Goal: Information Seeking & Learning: Learn about a topic

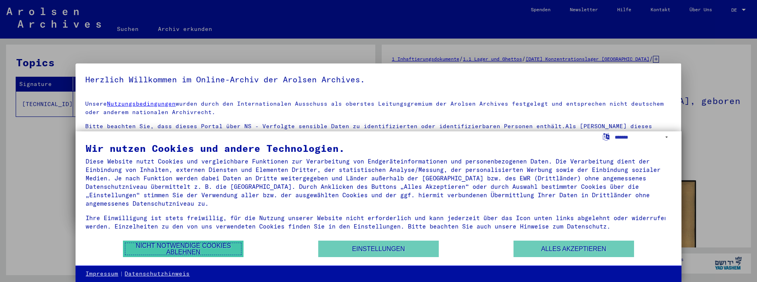
click at [201, 245] on button "Nicht notwendige Cookies ablehnen" at bounding box center [183, 249] width 121 height 16
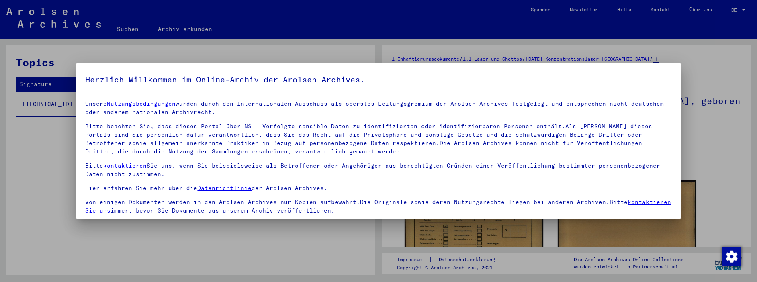
scroll to position [60, 0]
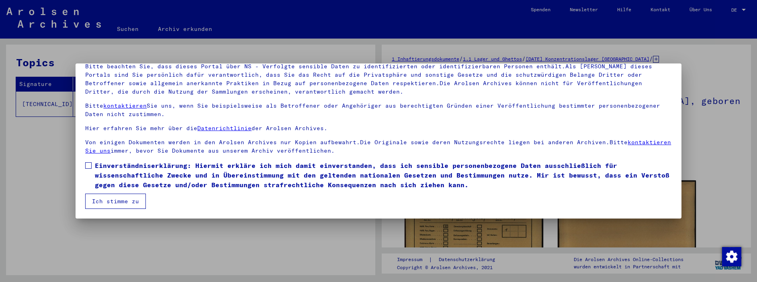
click at [90, 166] on span at bounding box center [88, 165] width 6 height 6
click at [111, 199] on button "Ich stimme zu" at bounding box center [115, 201] width 61 height 15
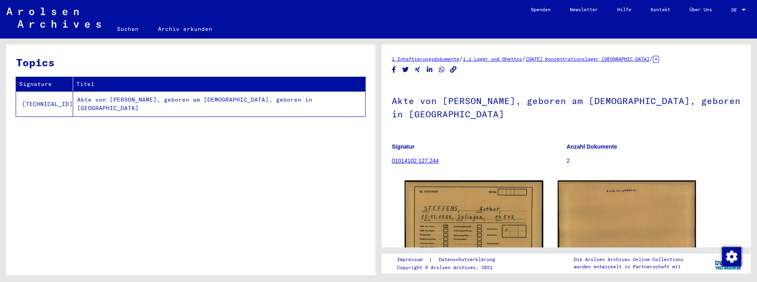
scroll to position [80, 0]
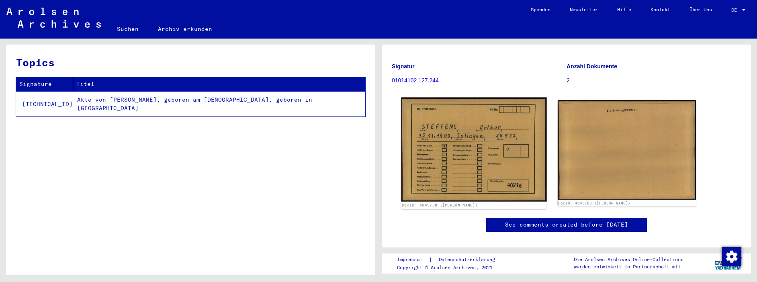
click at [453, 141] on img at bounding box center [473, 150] width 145 height 104
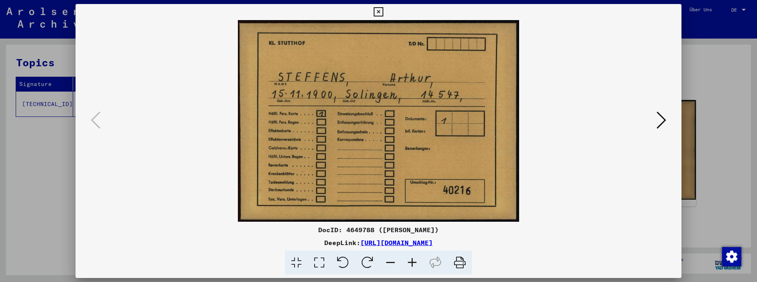
click at [658, 123] on icon at bounding box center [662, 120] width 10 height 19
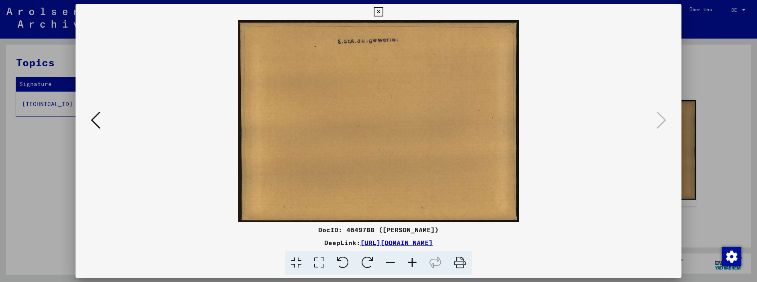
click at [103, 118] on img at bounding box center [378, 121] width 551 height 202
click at [92, 115] on icon at bounding box center [96, 120] width 10 height 19
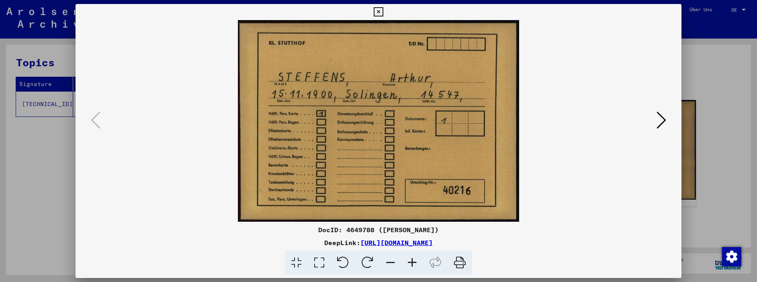
click at [61, 157] on div at bounding box center [378, 141] width 757 height 282
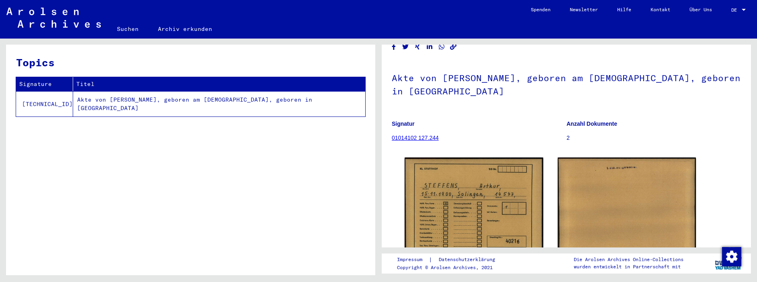
scroll to position [0, 0]
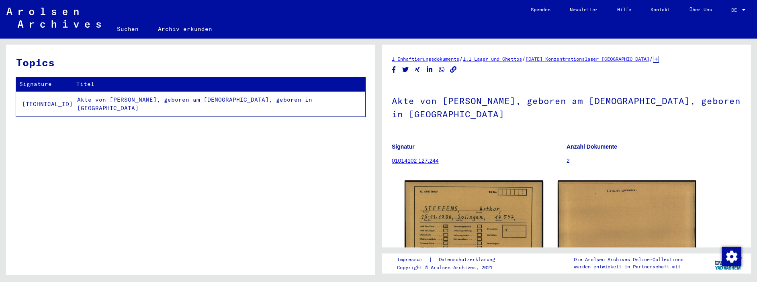
click at [704, 10] on link "Über Uns" at bounding box center [701, 9] width 42 height 19
